Goal: Transaction & Acquisition: Obtain resource

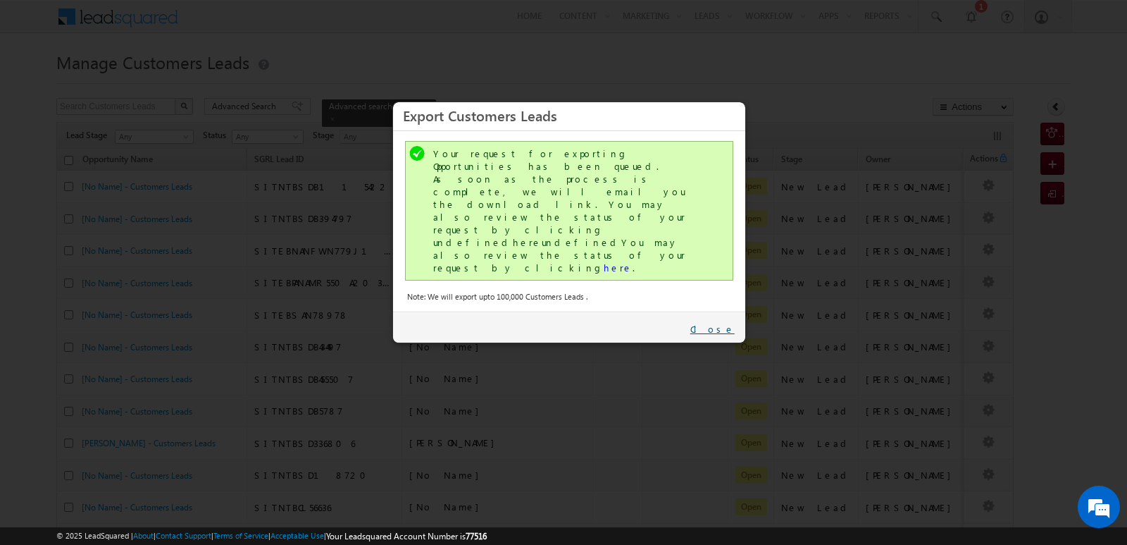
click at [723, 323] on link "Close" at bounding box center [713, 329] width 44 height 13
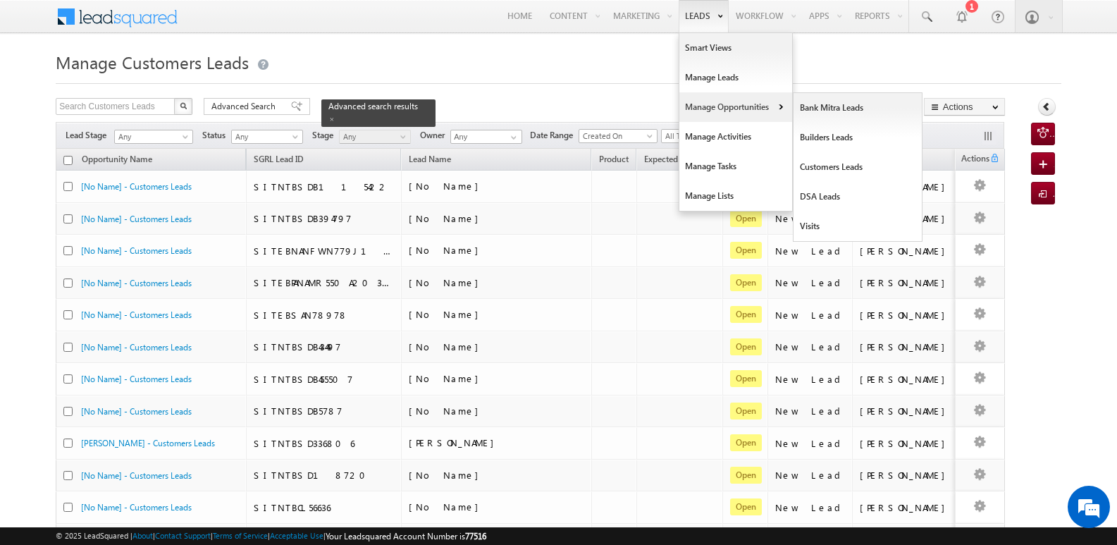
click at [705, 101] on link "Manage Opportunities" at bounding box center [735, 107] width 113 height 30
click at [826, 161] on link "Customers Leads" at bounding box center [857, 167] width 129 height 30
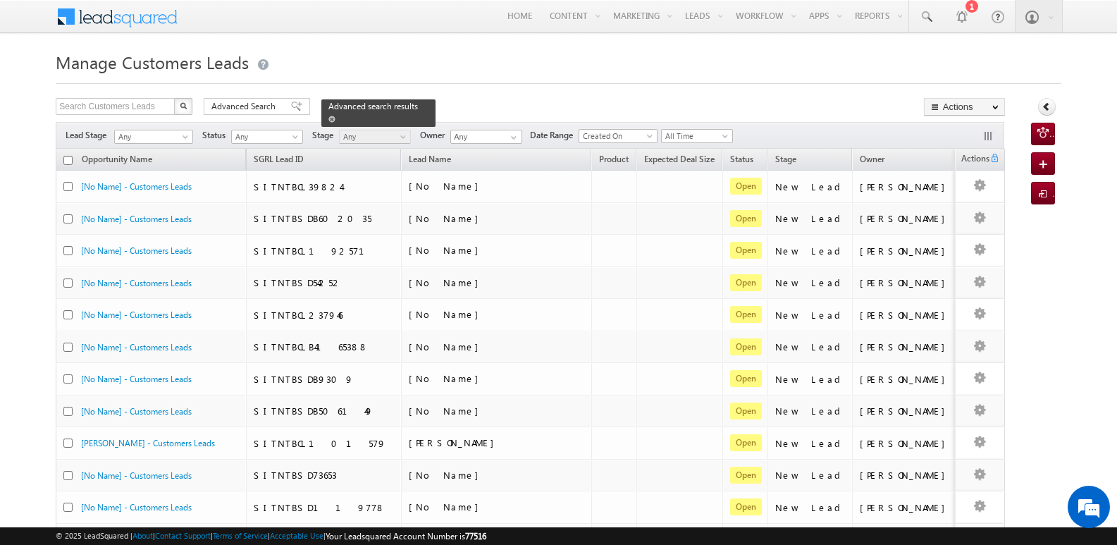
click at [335, 116] on span at bounding box center [331, 119] width 7 height 7
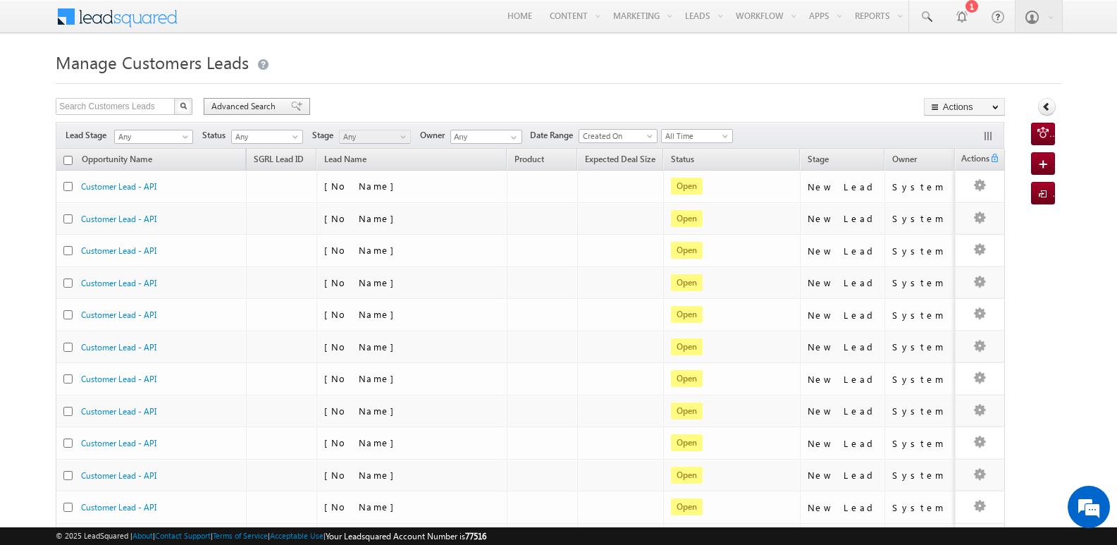
click at [268, 111] on span "Advanced Search" at bounding box center [245, 106] width 68 height 13
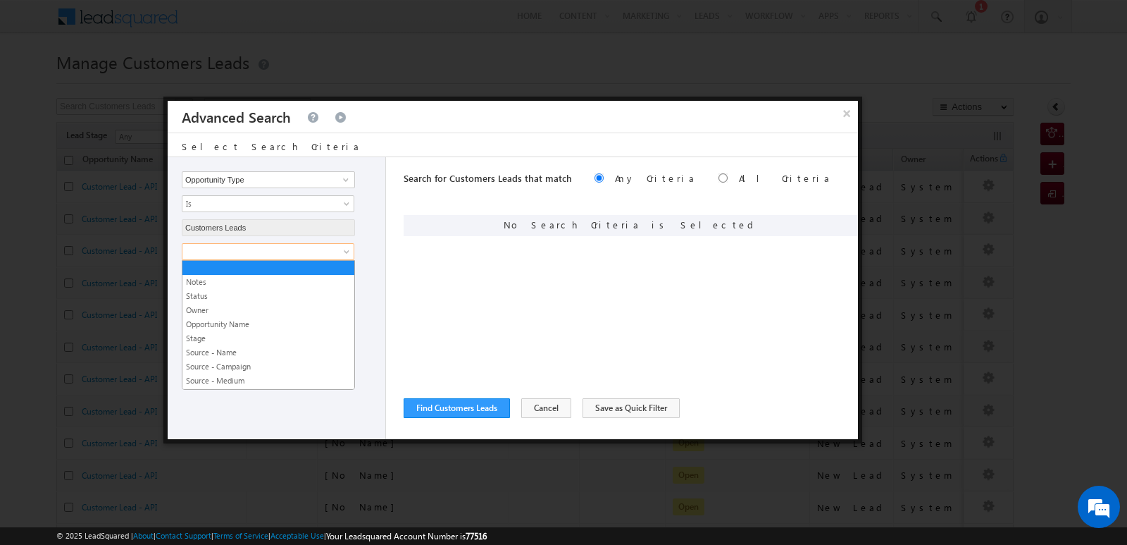
click at [318, 247] on span at bounding box center [258, 251] width 153 height 13
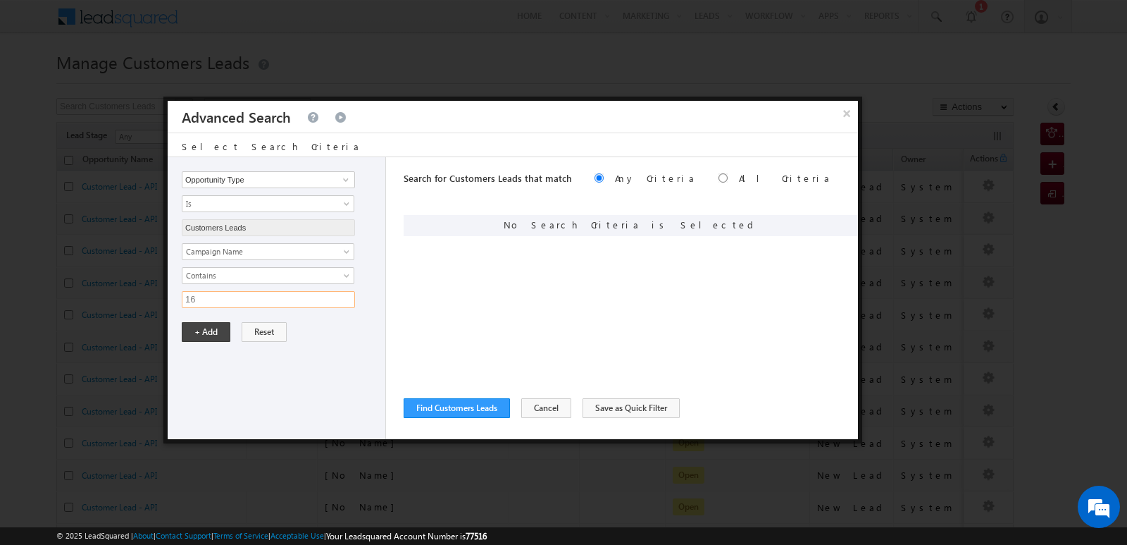
type input "16"
click at [182, 322] on button "+ Add" at bounding box center [206, 332] width 49 height 20
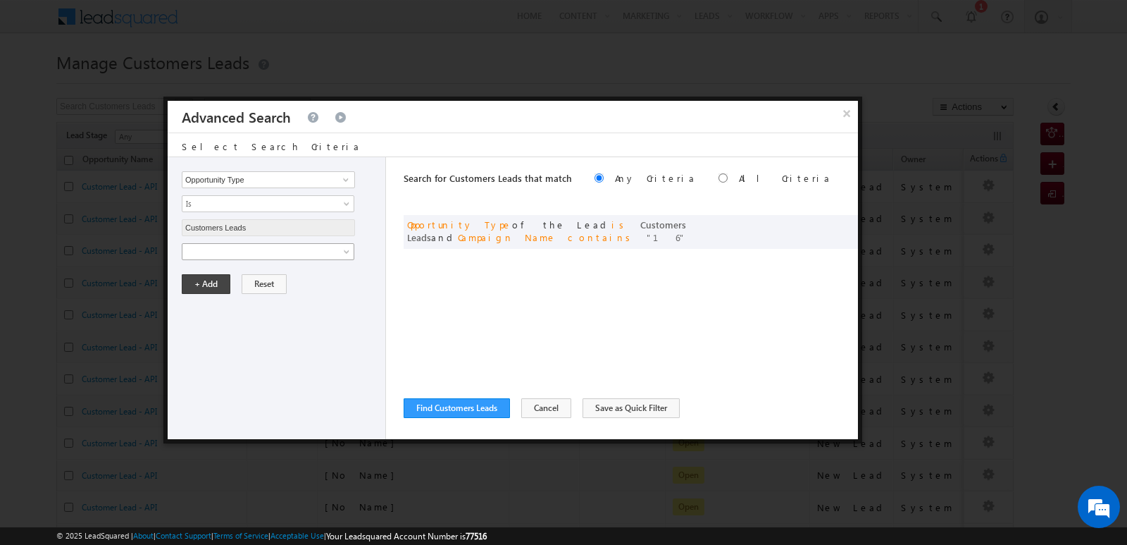
click at [304, 249] on span at bounding box center [258, 251] width 153 height 13
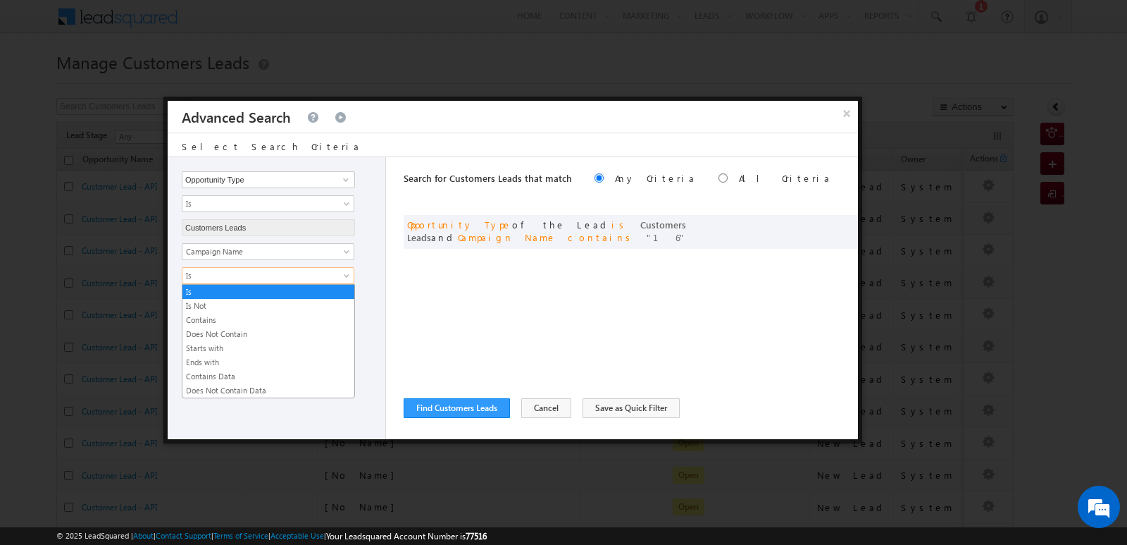
click at [273, 273] on span "Is" at bounding box center [258, 275] width 153 height 13
click at [202, 317] on link "Contains" at bounding box center [268, 320] width 172 height 13
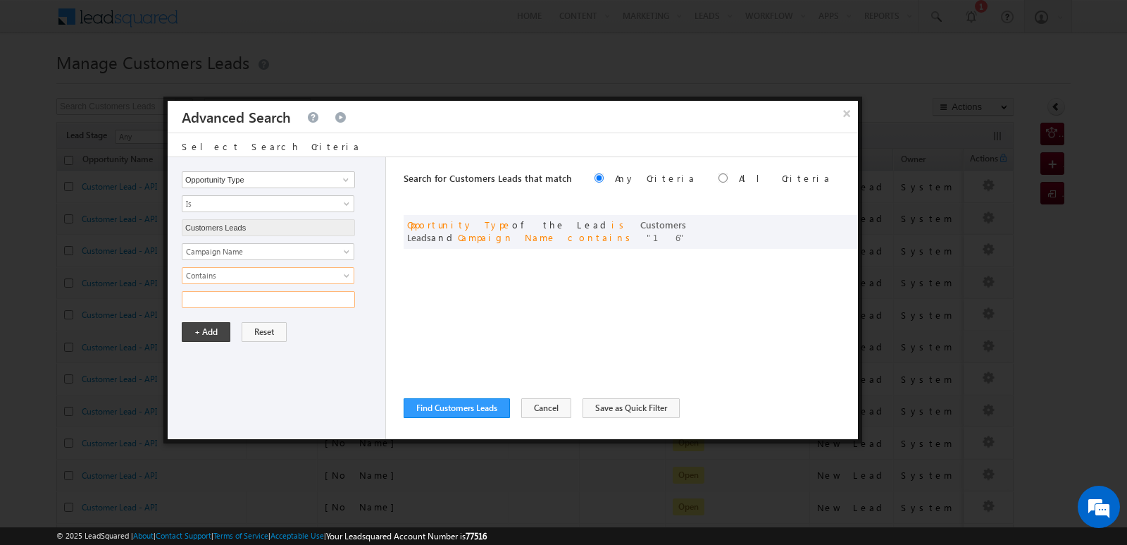
click at [252, 302] on input "text" at bounding box center [268, 299] width 173 height 17
type input "[DATE]"
click at [215, 335] on button "+ Add" at bounding box center [206, 332] width 49 height 20
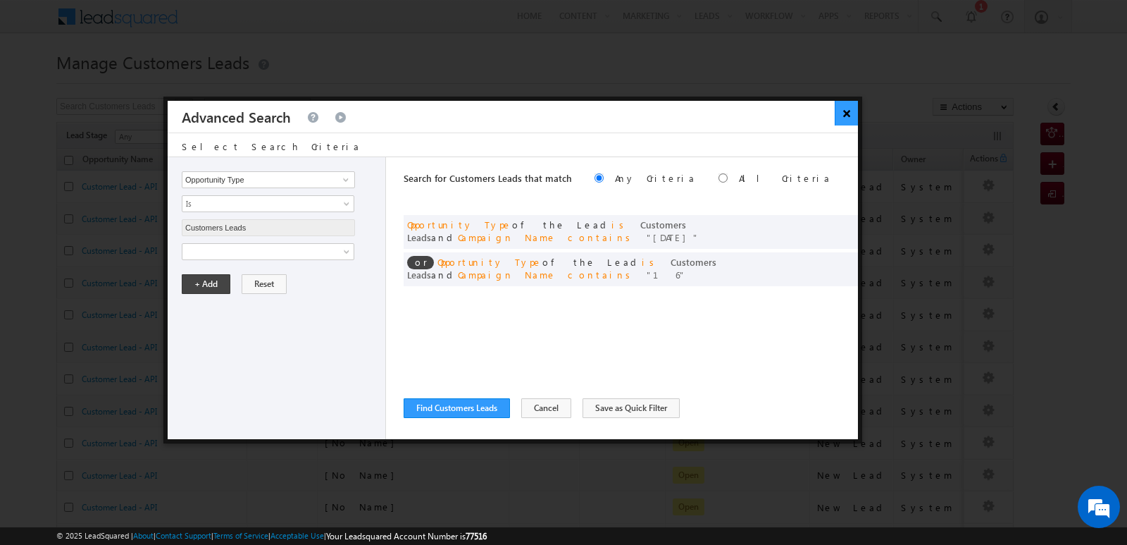
click at [845, 116] on button "×" at bounding box center [846, 113] width 23 height 25
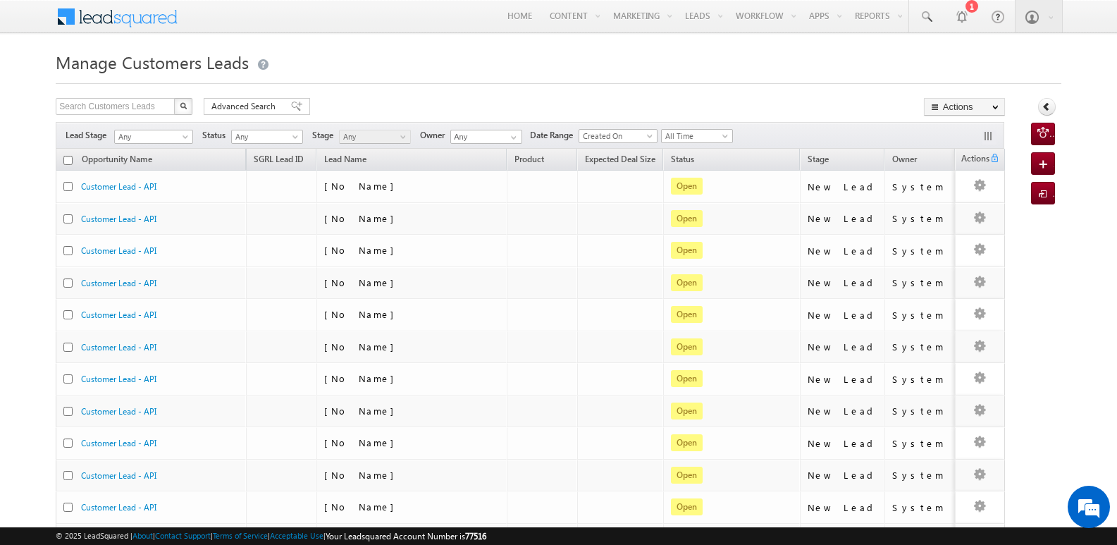
drag, startPoint x: 259, startPoint y: 103, endPoint x: 295, endPoint y: 113, distance: 37.9
click at [259, 102] on span "Advanced Search" at bounding box center [245, 106] width 68 height 13
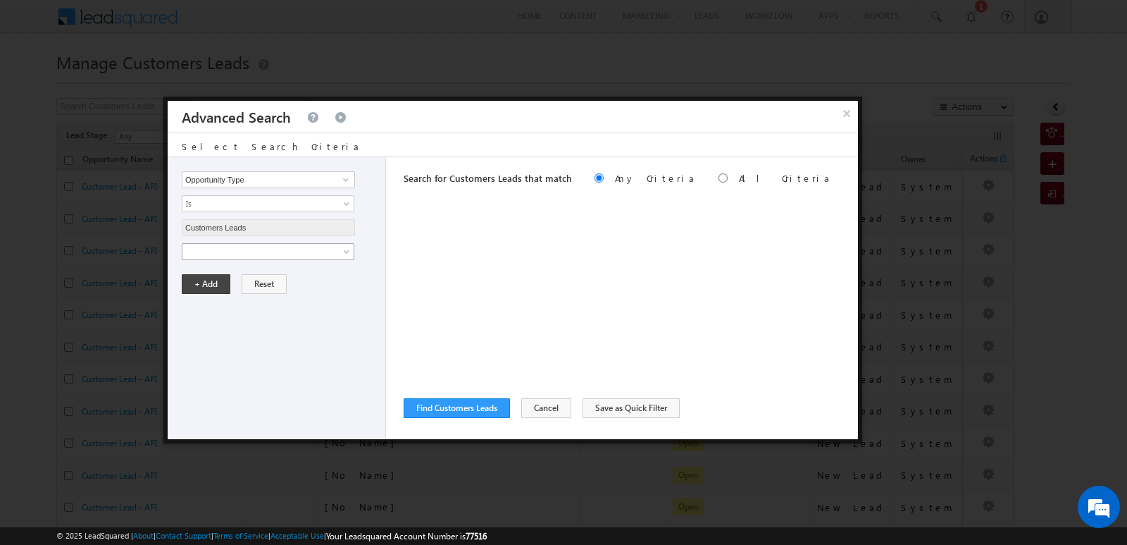
click at [268, 256] on span at bounding box center [258, 251] width 153 height 13
click at [245, 287] on div "Notes Status Owner Opportunity Name Stage Source - Name Source - Campaign Sourc…" at bounding box center [280, 275] width 197 height 65
click at [245, 303] on input "16" at bounding box center [268, 299] width 173 height 17
type input "[DATE]"
click at [212, 331] on button "+ Add" at bounding box center [206, 332] width 49 height 20
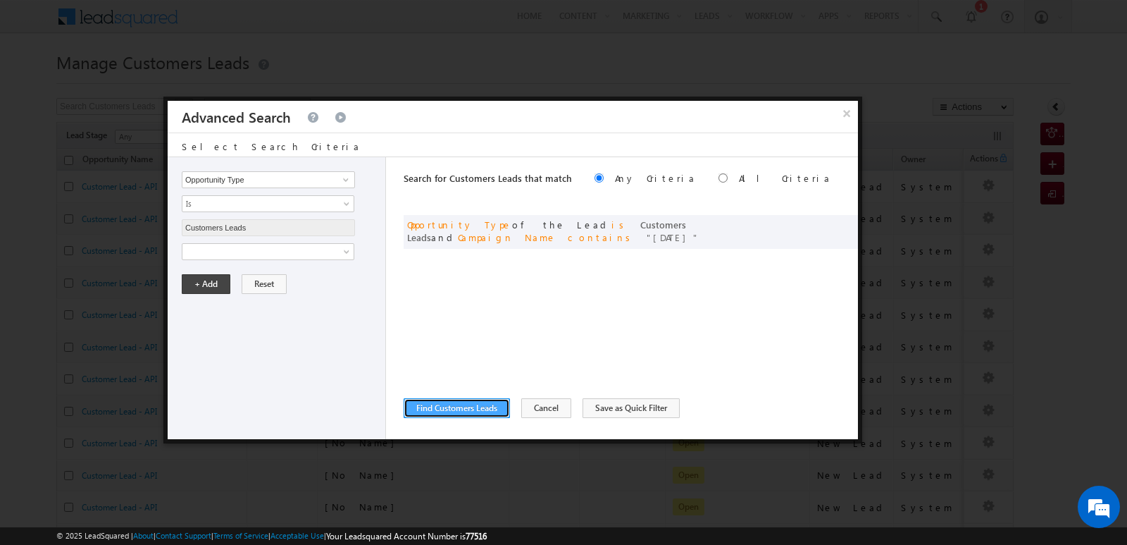
click at [485, 407] on button "Find Customers Leads" at bounding box center [457, 408] width 106 height 20
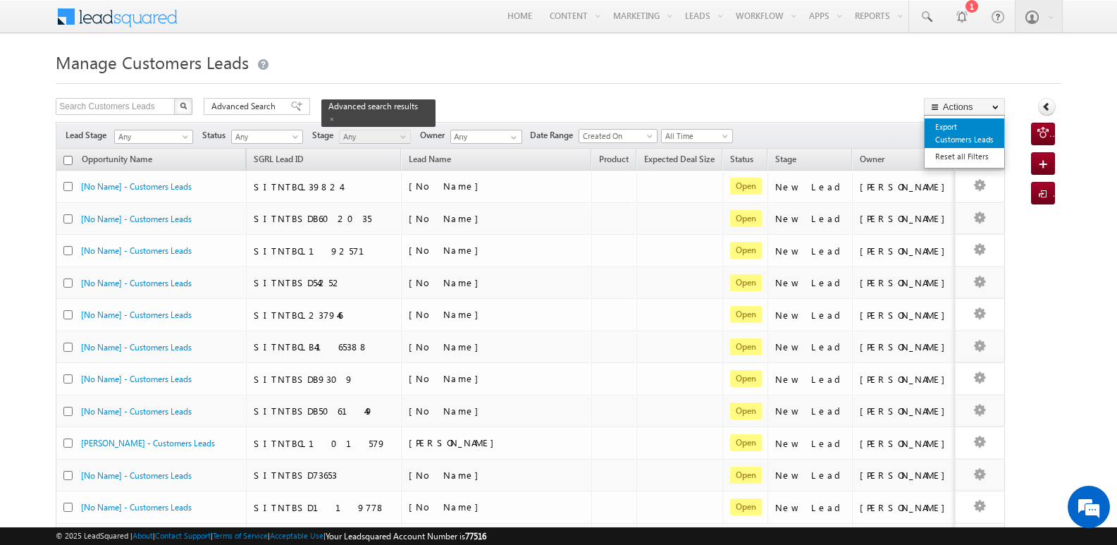
click at [967, 124] on link "Export Customers Leads" at bounding box center [964, 133] width 80 height 30
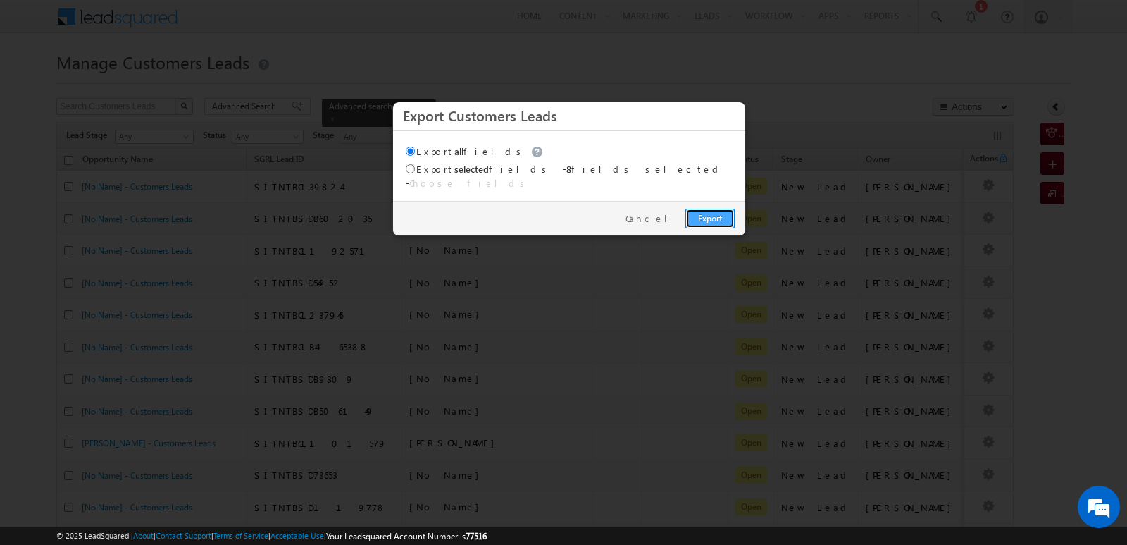
click at [731, 209] on link "Export" at bounding box center [710, 219] width 49 height 20
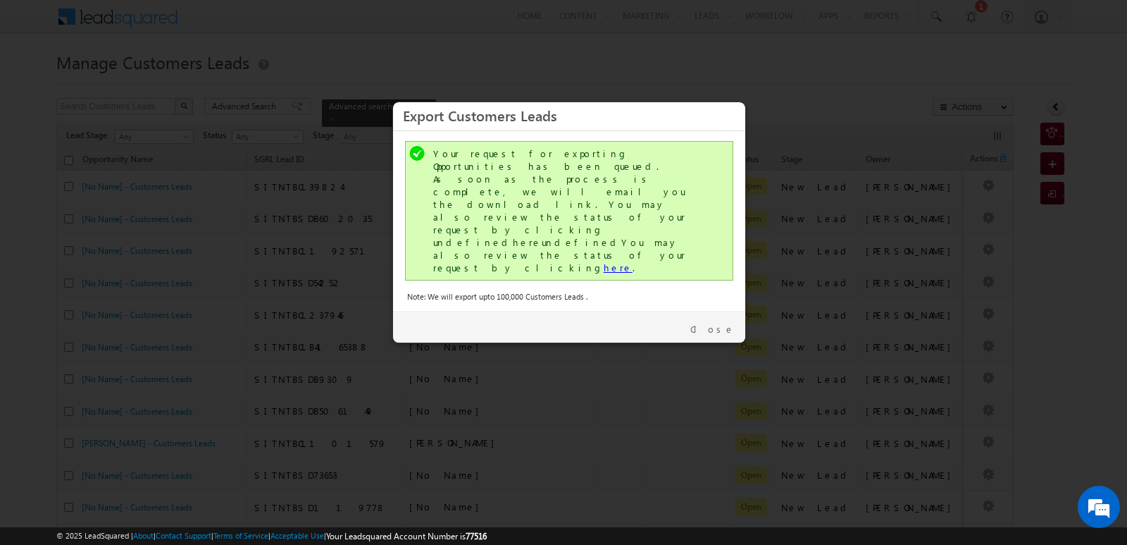
click at [604, 261] on link "here" at bounding box center [618, 267] width 29 height 12
click at [722, 323] on link "Close" at bounding box center [713, 329] width 44 height 13
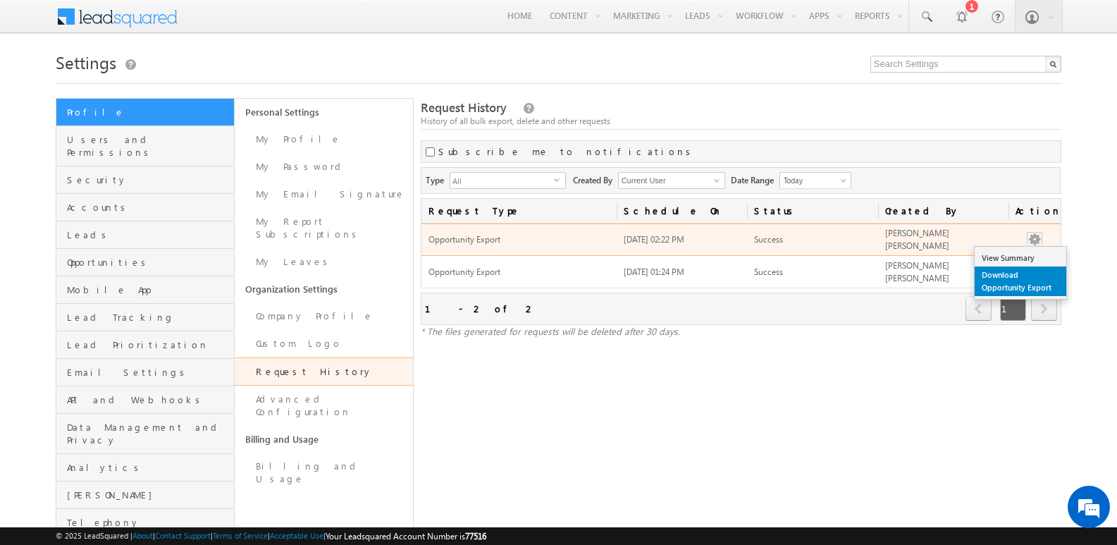
click at [1004, 283] on link "Download Opportunity Export" at bounding box center [1020, 281] width 92 height 30
